Goal: Communication & Community: Ask a question

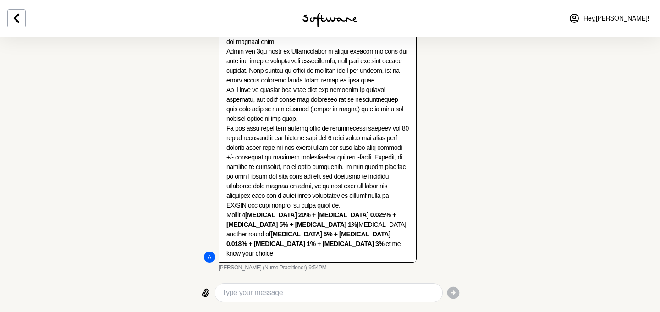
scroll to position [911, 0]
drag, startPoint x: 354, startPoint y: 253, endPoint x: 204, endPoint y: 213, distance: 155.6
click at [204, 214] on div "A Hi [PERSON_NAME], My Name is [PERSON_NAME] I am a Nurse Practitioner conducti…" at bounding box center [330, 103] width 252 height 336
copy p "Option 1 [MEDICAL_DATA] 20% + [MEDICAL_DATA] 0.025% + [MEDICAL_DATA] 5% + [MEDI…"
click at [267, 292] on textarea "Type your message" at bounding box center [328, 292] width 213 height 11
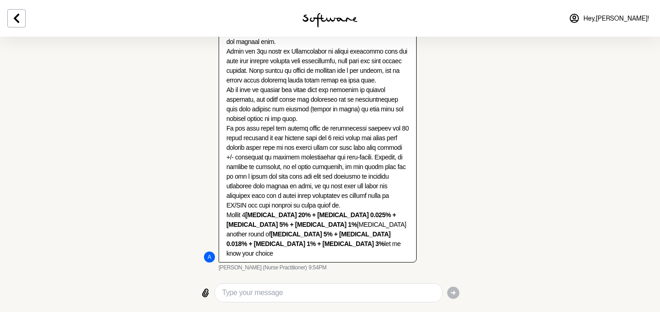
paste textarea "[MEDICAL_DATA]: [MEDICAL_DATA] 5% + [MEDICAL_DATA] 0.018% + [MEDICAL_DATA] 1% +…"
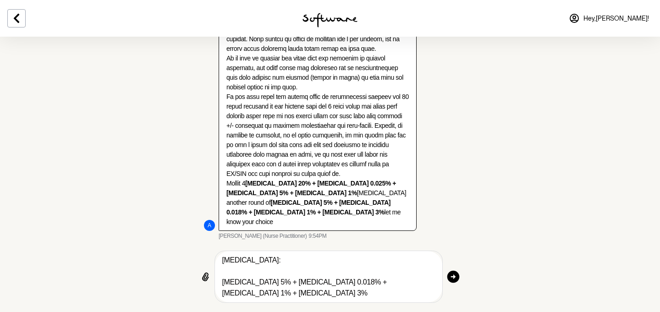
scroll to position [943, 0]
click at [223, 262] on textarea "[MEDICAL_DATA]: [MEDICAL_DATA] 5% + [MEDICAL_DATA] 0.018% + [MEDICAL_DATA] 1% +…" at bounding box center [328, 277] width 213 height 44
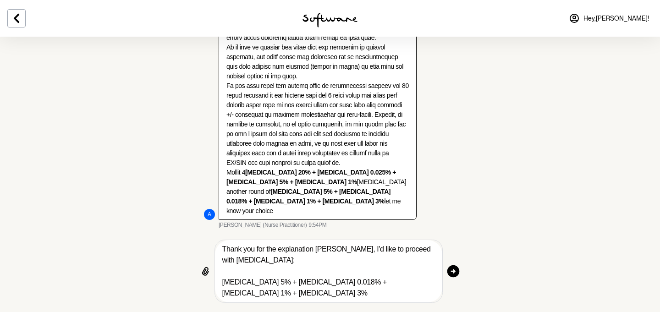
click at [223, 293] on textarea "Thank you for the explanation [PERSON_NAME], I'd like to proceed with [MEDICAL_…" at bounding box center [328, 271] width 213 height 55
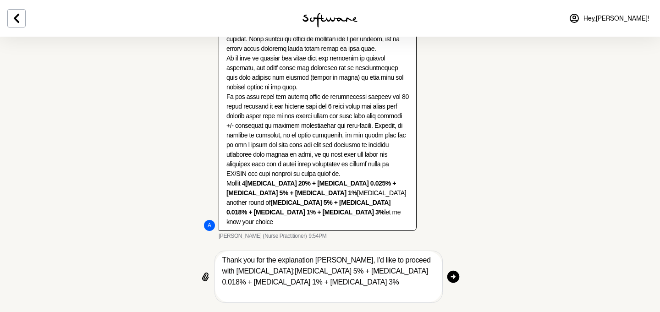
scroll to position [932, 0]
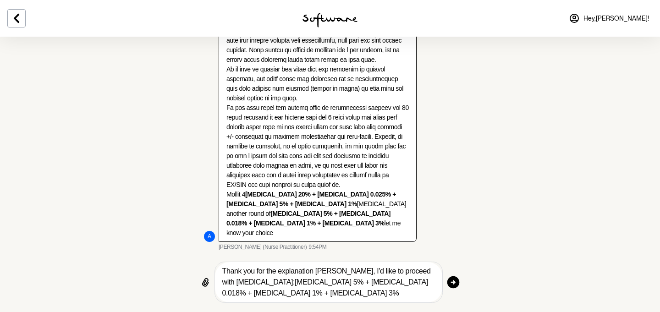
type textarea "Thank you for the explanation [PERSON_NAME], I'd like to proceed with [MEDICAL_…"
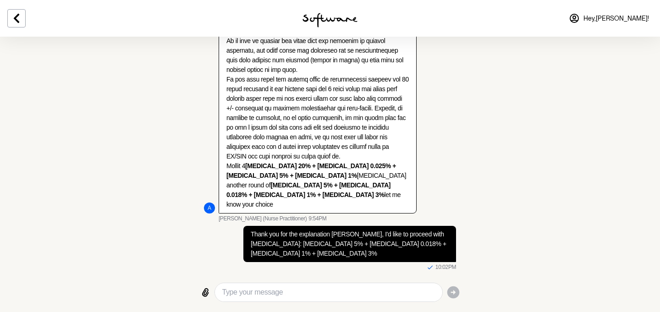
scroll to position [960, 0]
